Goal: Navigation & Orientation: Find specific page/section

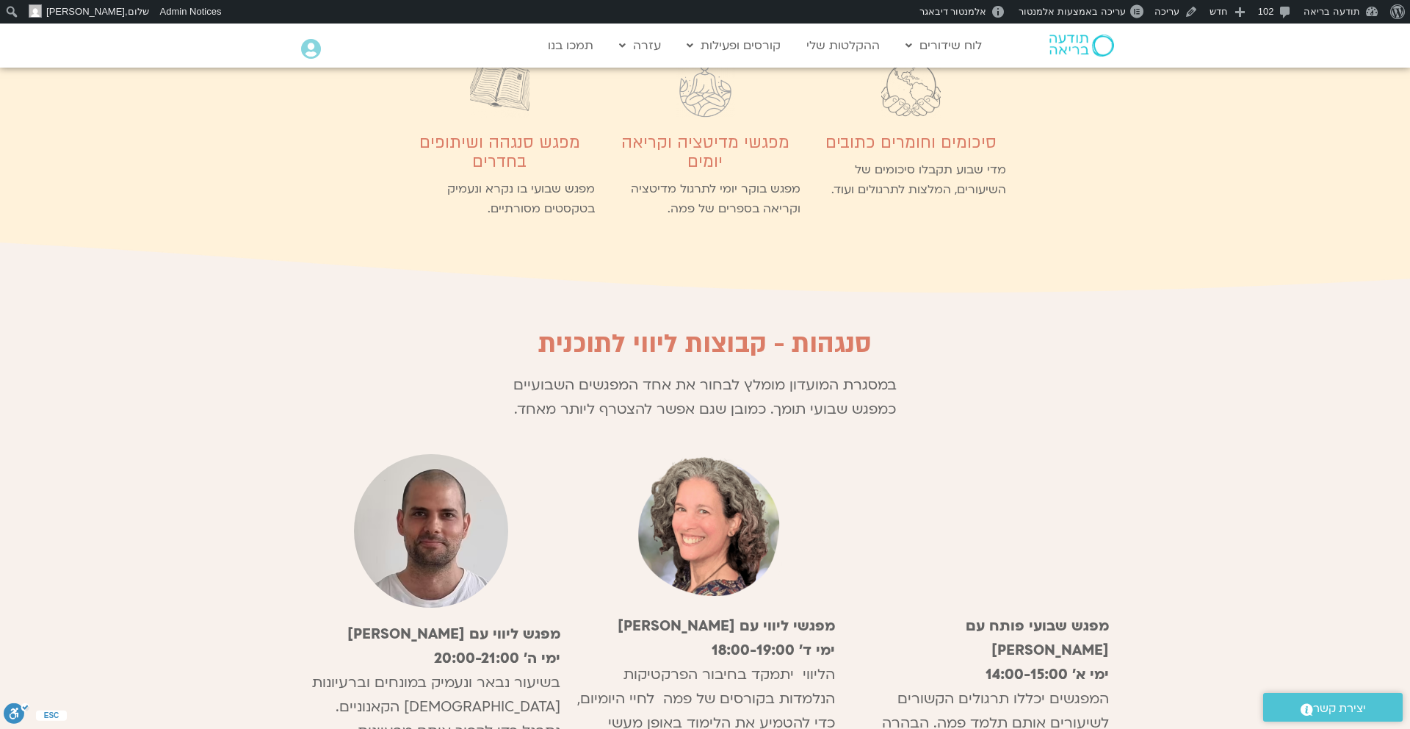
scroll to position [4145, 0]
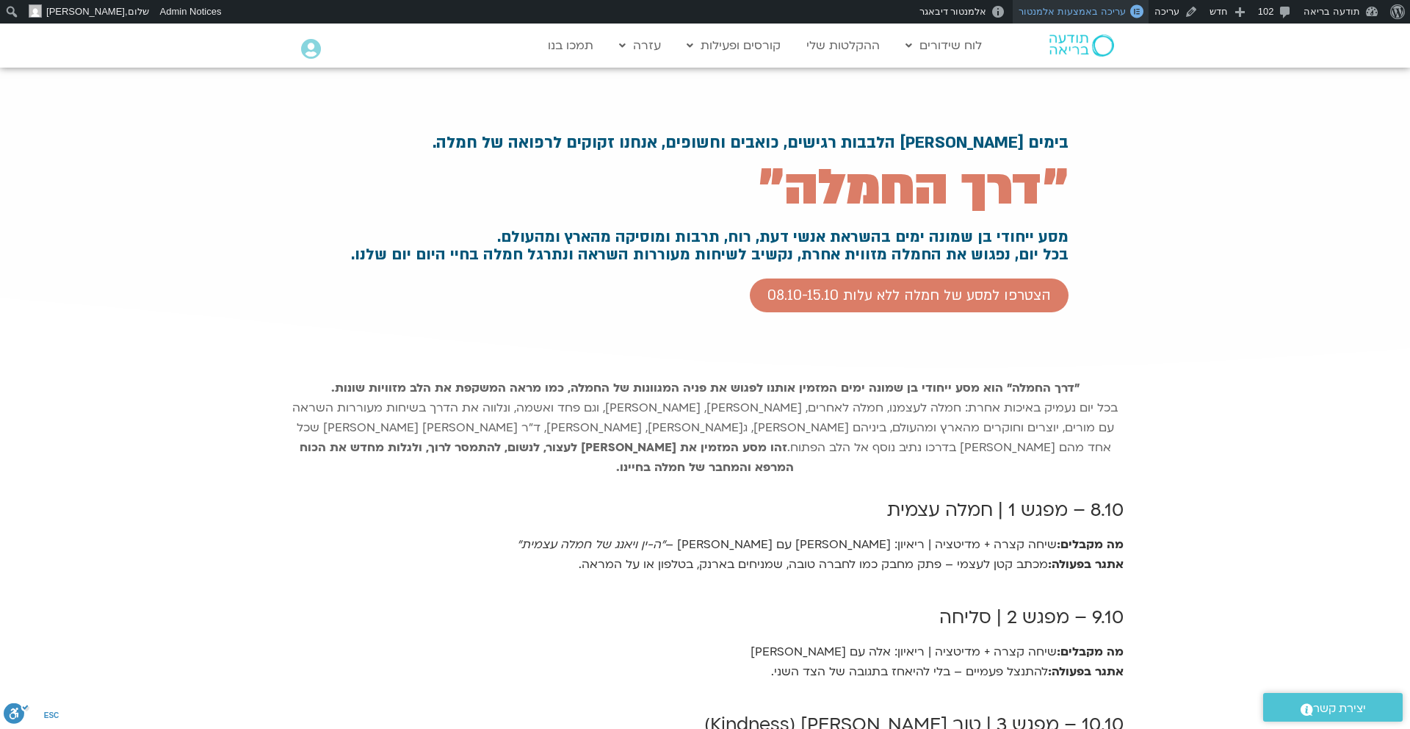
click at [1099, 13] on span "עריכה באמצעות אלמנטור" at bounding box center [1072, 11] width 106 height 11
